Goal: Check status: Check status

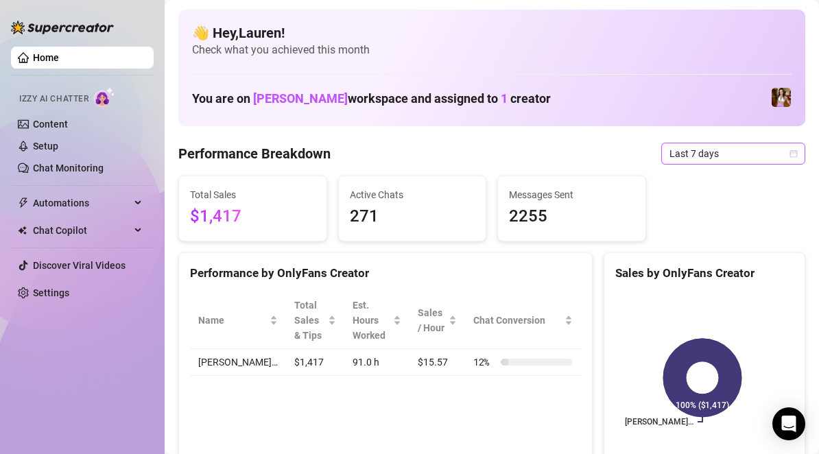
click at [759, 154] on span "Last 7 days" at bounding box center [733, 153] width 128 height 21
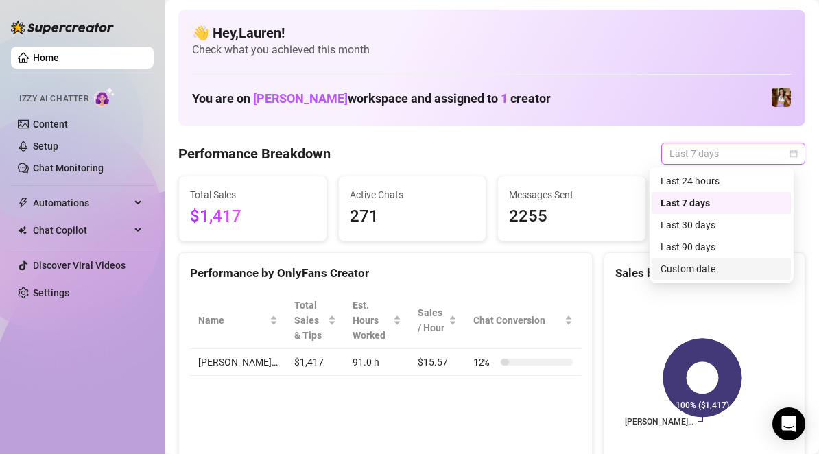
click at [734, 261] on div "Custom date" at bounding box center [721, 268] width 122 height 15
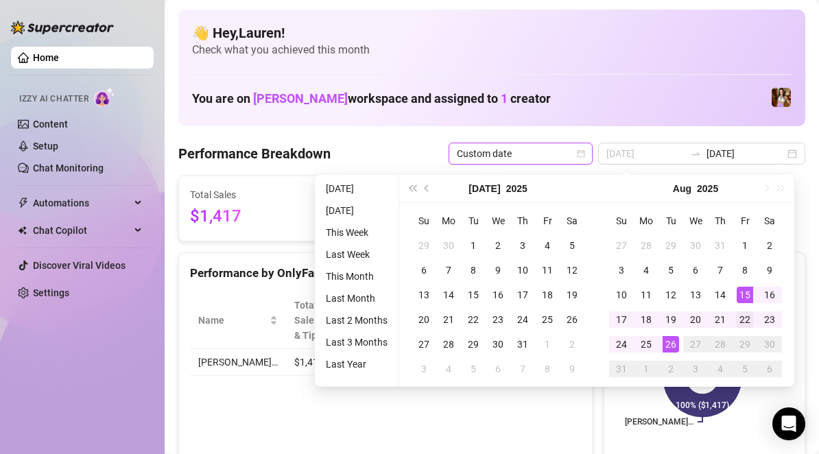
type input "[DATE]"
click at [743, 320] on div "22" at bounding box center [745, 319] width 16 height 16
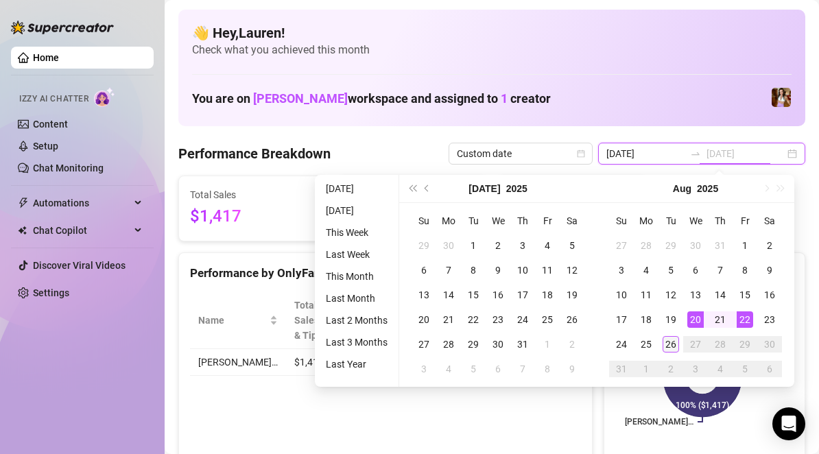
type input "[DATE]"
click at [669, 344] on div "26" at bounding box center [671, 344] width 16 height 16
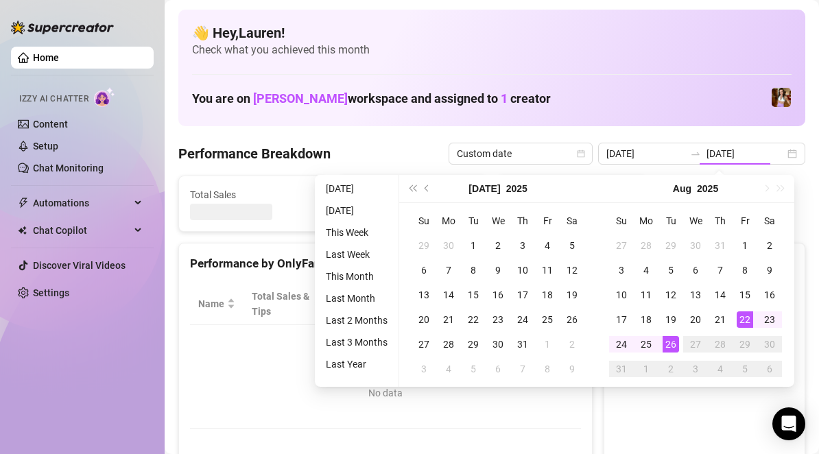
type input "[DATE]"
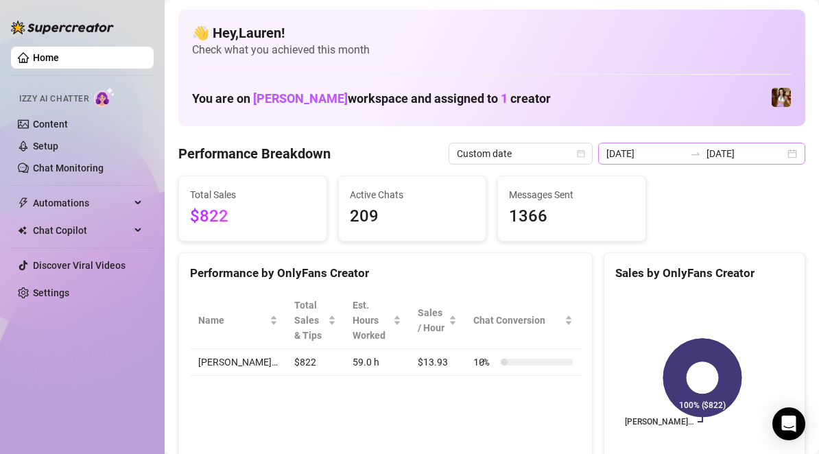
click at [782, 155] on div "[DATE] [DATE]" at bounding box center [701, 154] width 207 height 22
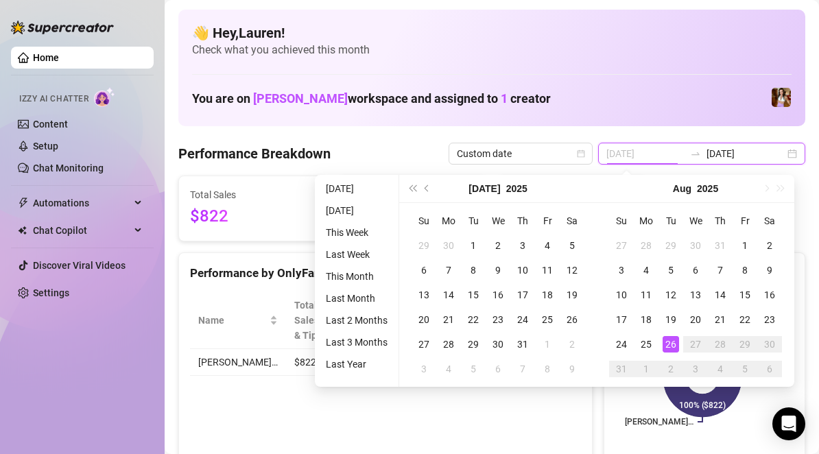
type input "[DATE]"
click at [667, 342] on div "26" at bounding box center [671, 344] width 16 height 16
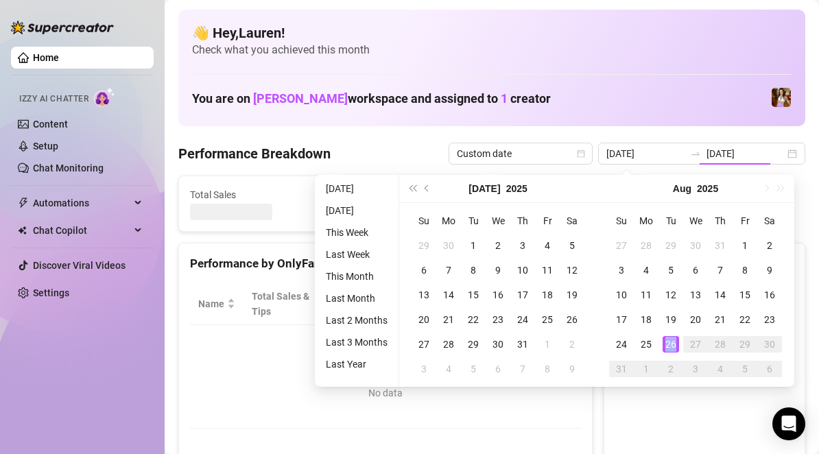
type input "[DATE]"
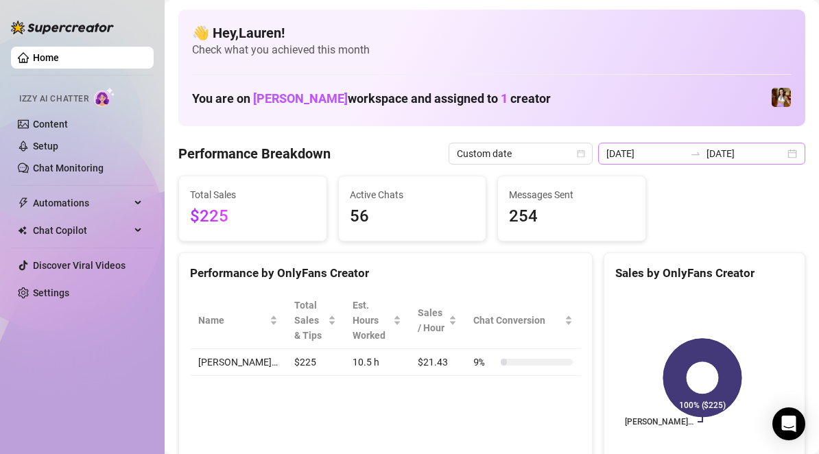
click at [785, 154] on div "[DATE] [DATE]" at bounding box center [701, 154] width 207 height 22
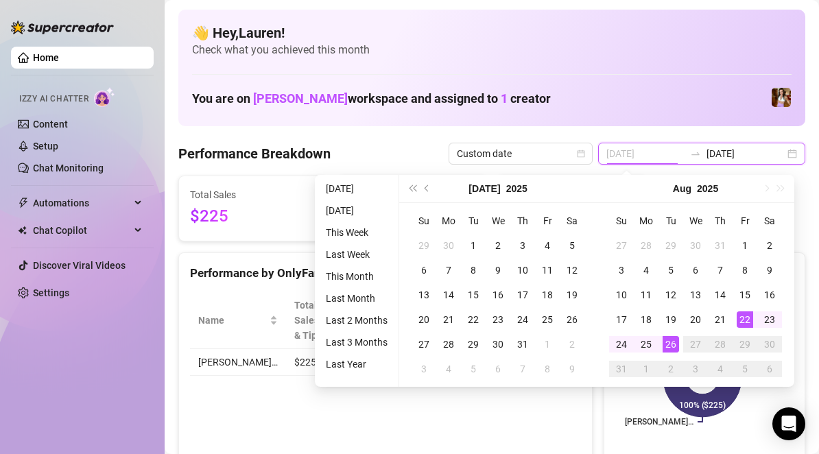
type input "[DATE]"
click at [743, 319] on div "22" at bounding box center [745, 319] width 16 height 16
type input "[DATE]"
click at [673, 338] on div "26" at bounding box center [671, 344] width 16 height 16
type input "[DATE]"
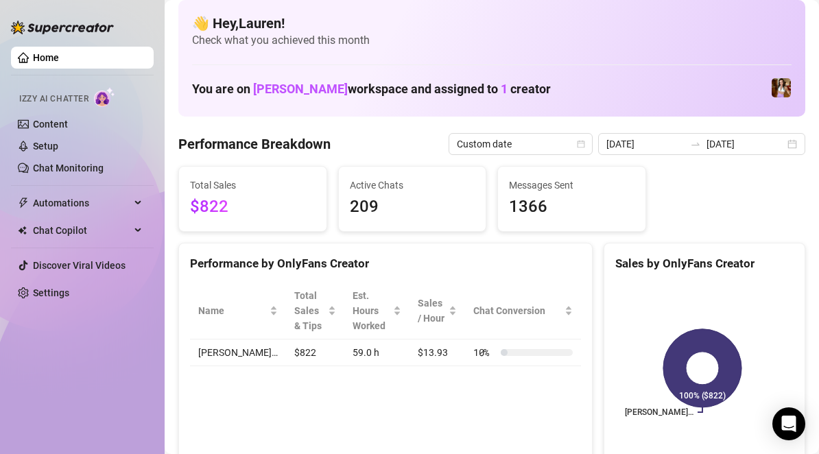
scroll to position [12, 0]
